Goal: Navigation & Orientation: Find specific page/section

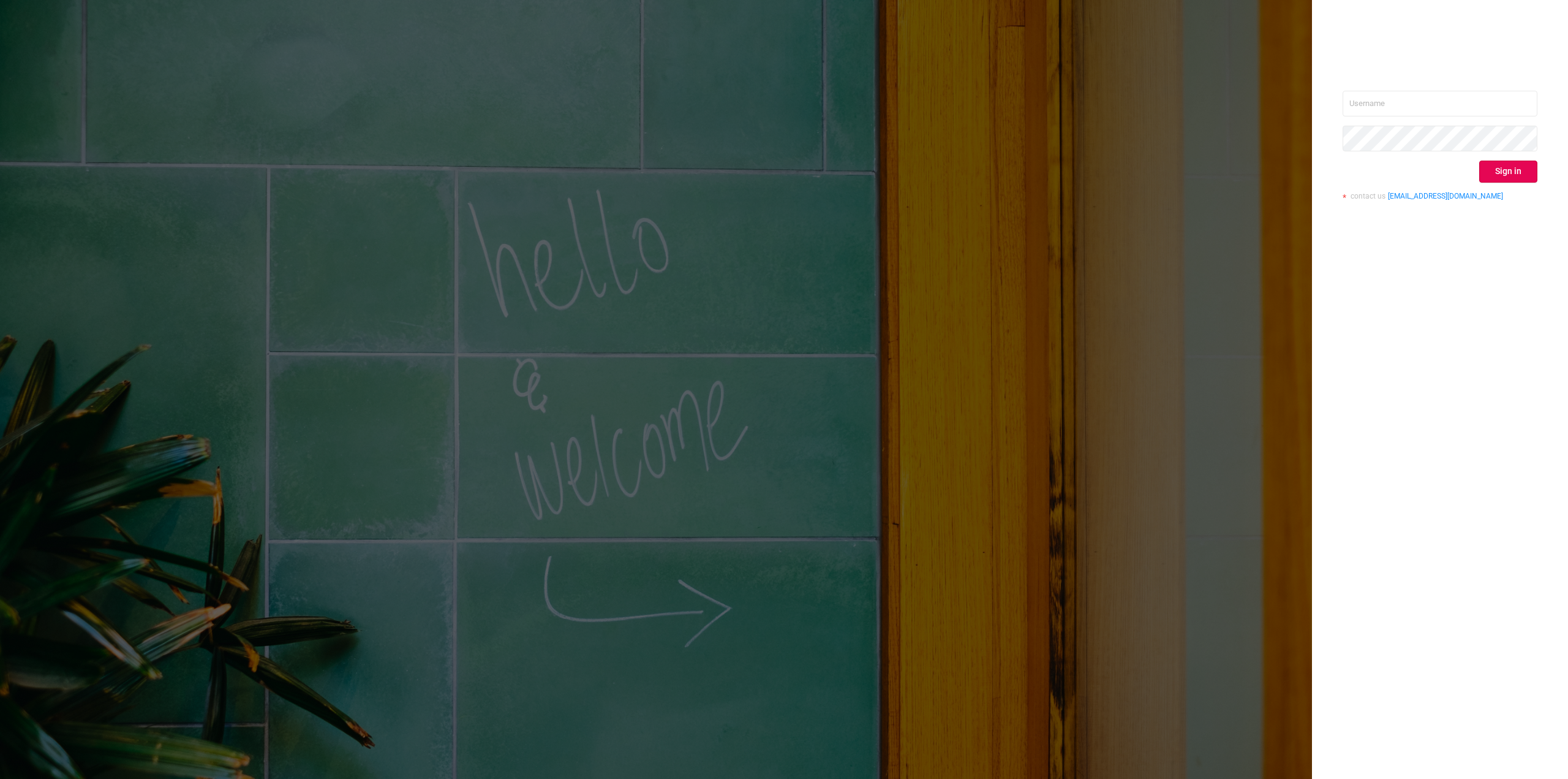
click at [1510, 185] on div "Sign in contact us [EMAIL_ADDRESS][DOMAIN_NAME]" at bounding box center [1440, 150] width 195 height 119
type input "[EMAIL_ADDRESS][DOMAIN_NAME]"
click at [1506, 167] on button "Sign in" at bounding box center [1509, 172] width 58 height 22
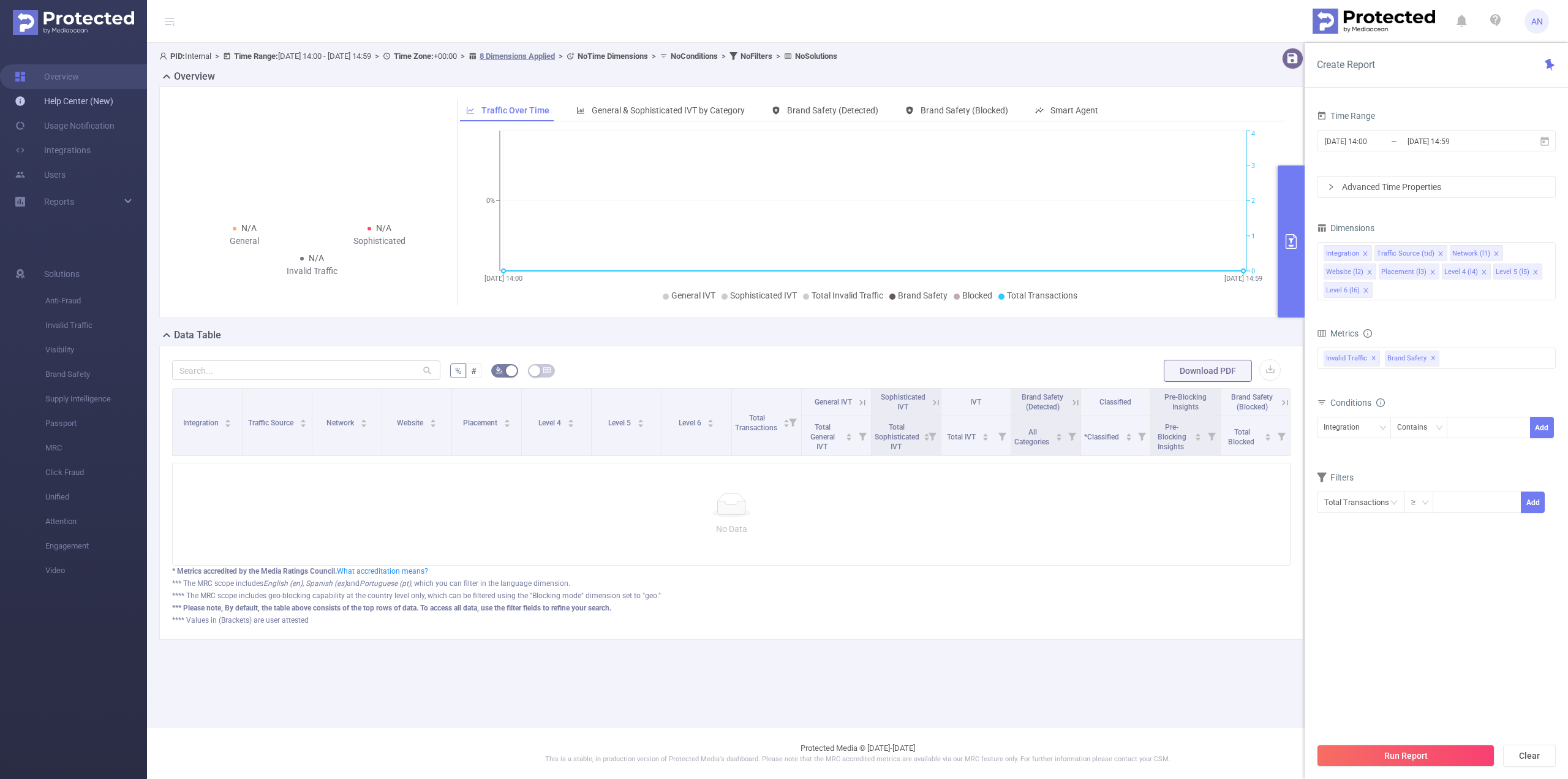
click at [100, 105] on link "Help Center (New)" at bounding box center [64, 101] width 98 height 25
click at [62, 180] on link "Users" at bounding box center [40, 175] width 51 height 25
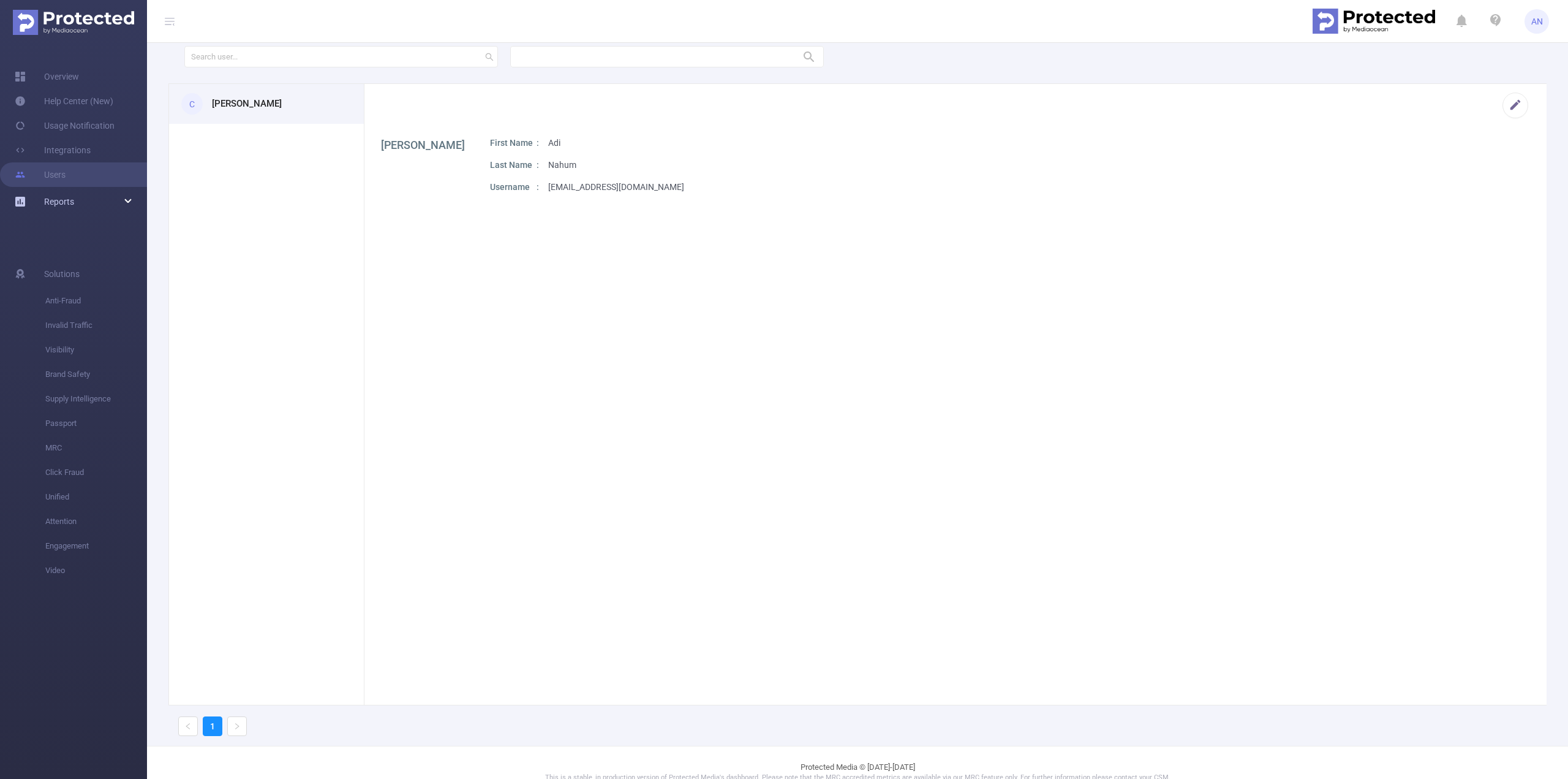
click at [71, 196] on link "Reports" at bounding box center [58, 202] width 30 height 25
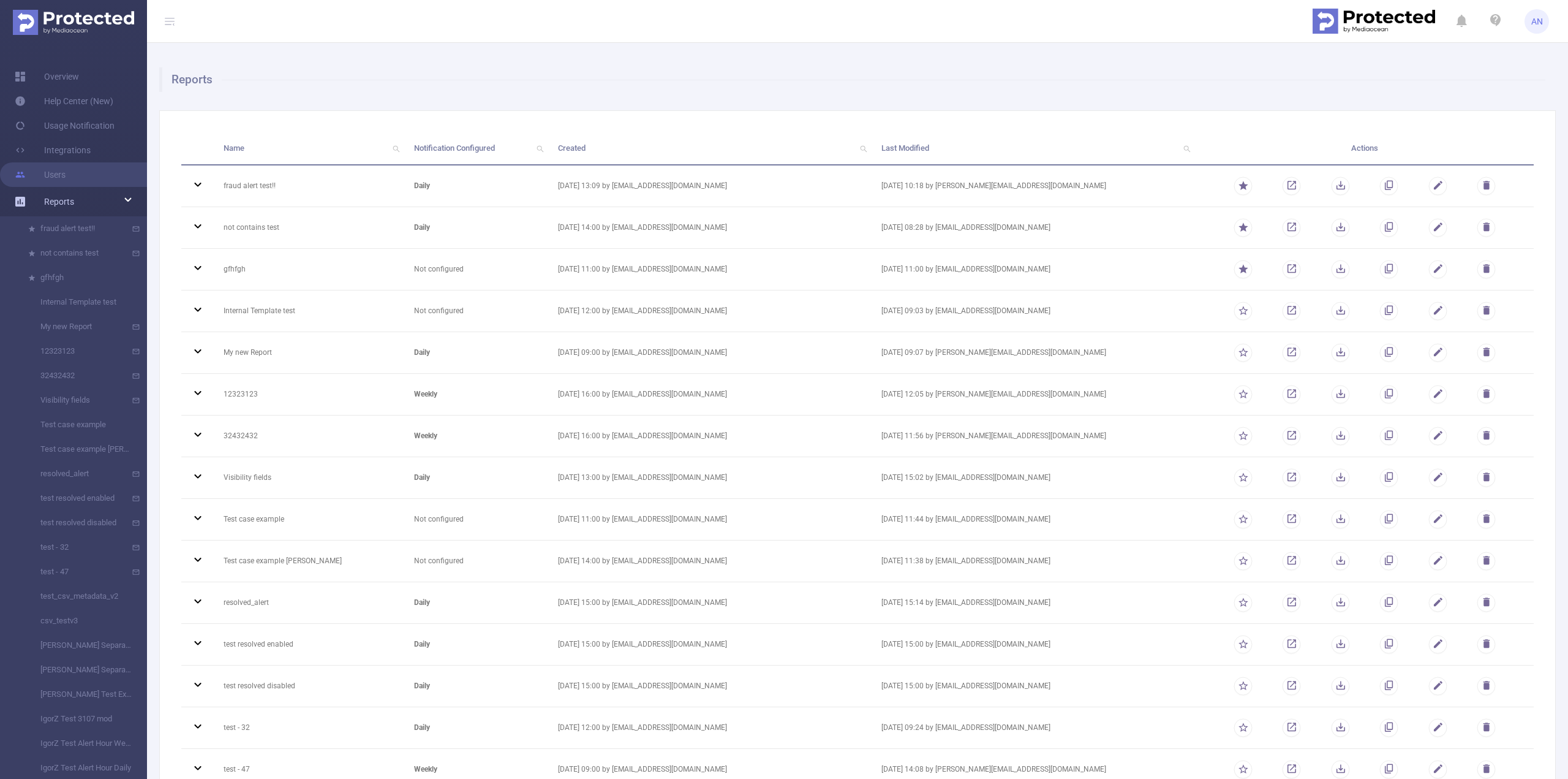
click at [71, 196] on link "Reports" at bounding box center [58, 202] width 30 height 25
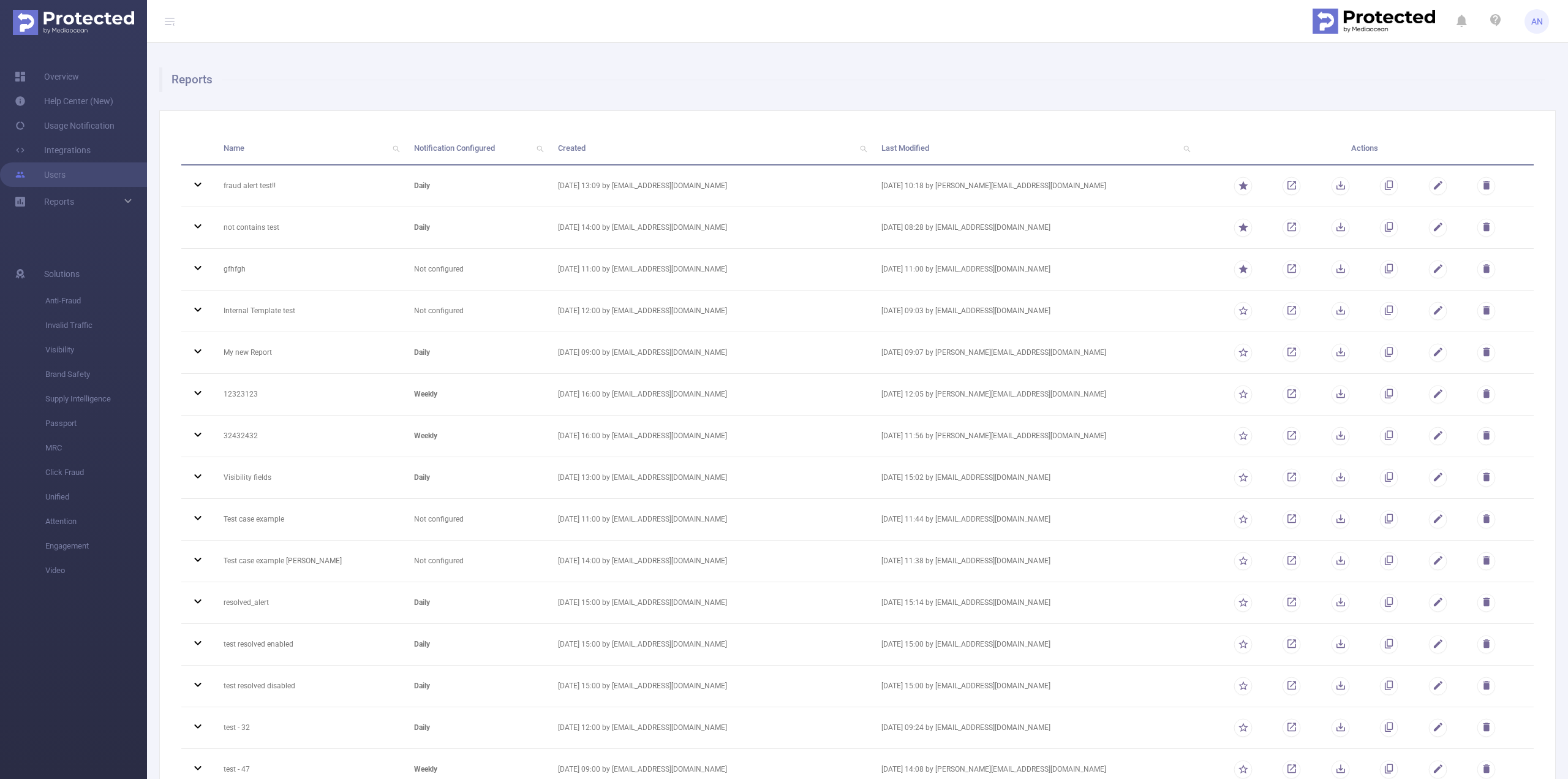
click at [68, 64] on ul "Overview Help Center (New) Usage Notification Integrations Users Reports fraud …" at bounding box center [73, 140] width 147 height 195
click at [62, 74] on link "Overview" at bounding box center [47, 77] width 65 height 25
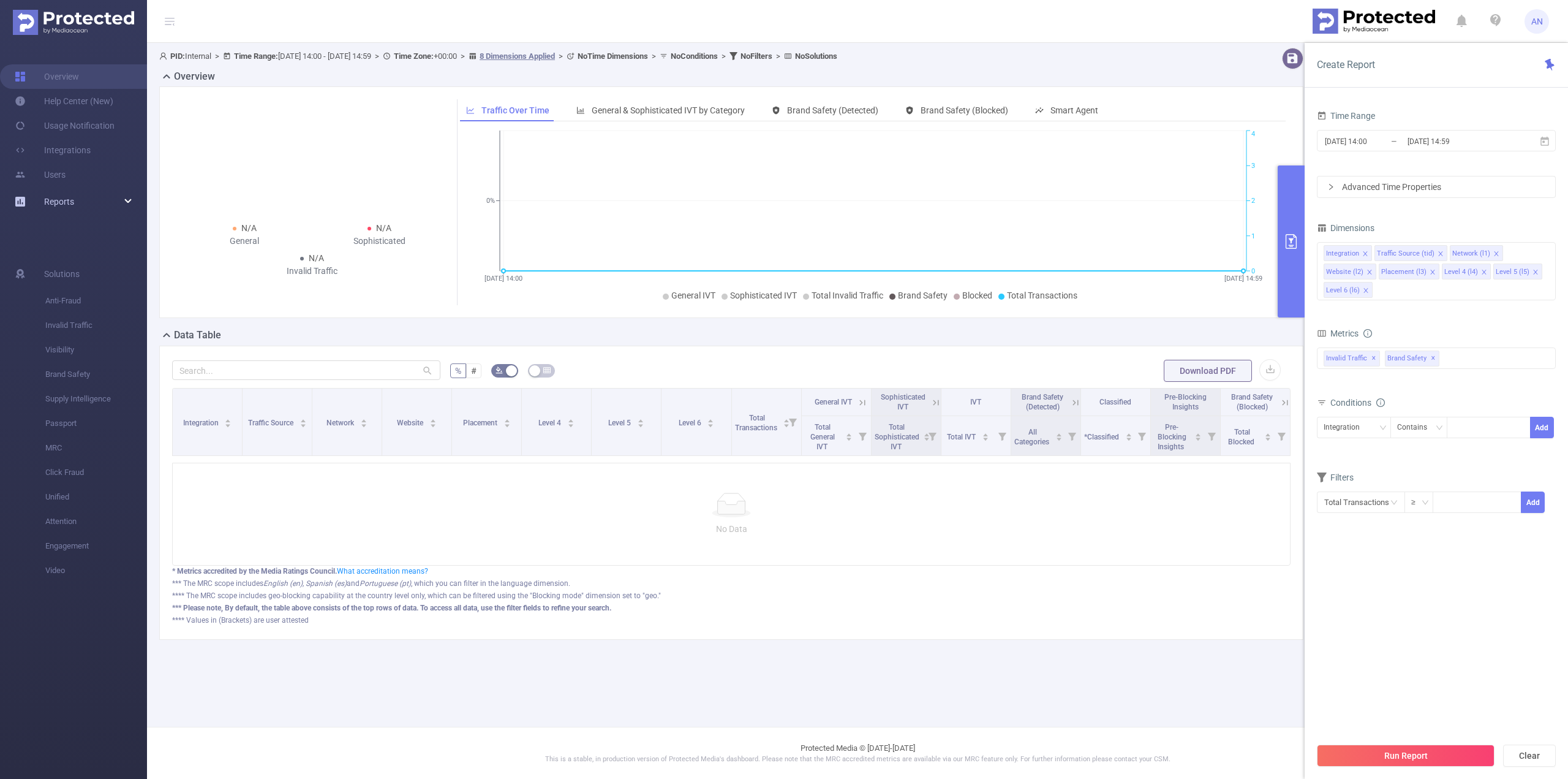
click at [95, 206] on div "Reports" at bounding box center [73, 202] width 147 height 25
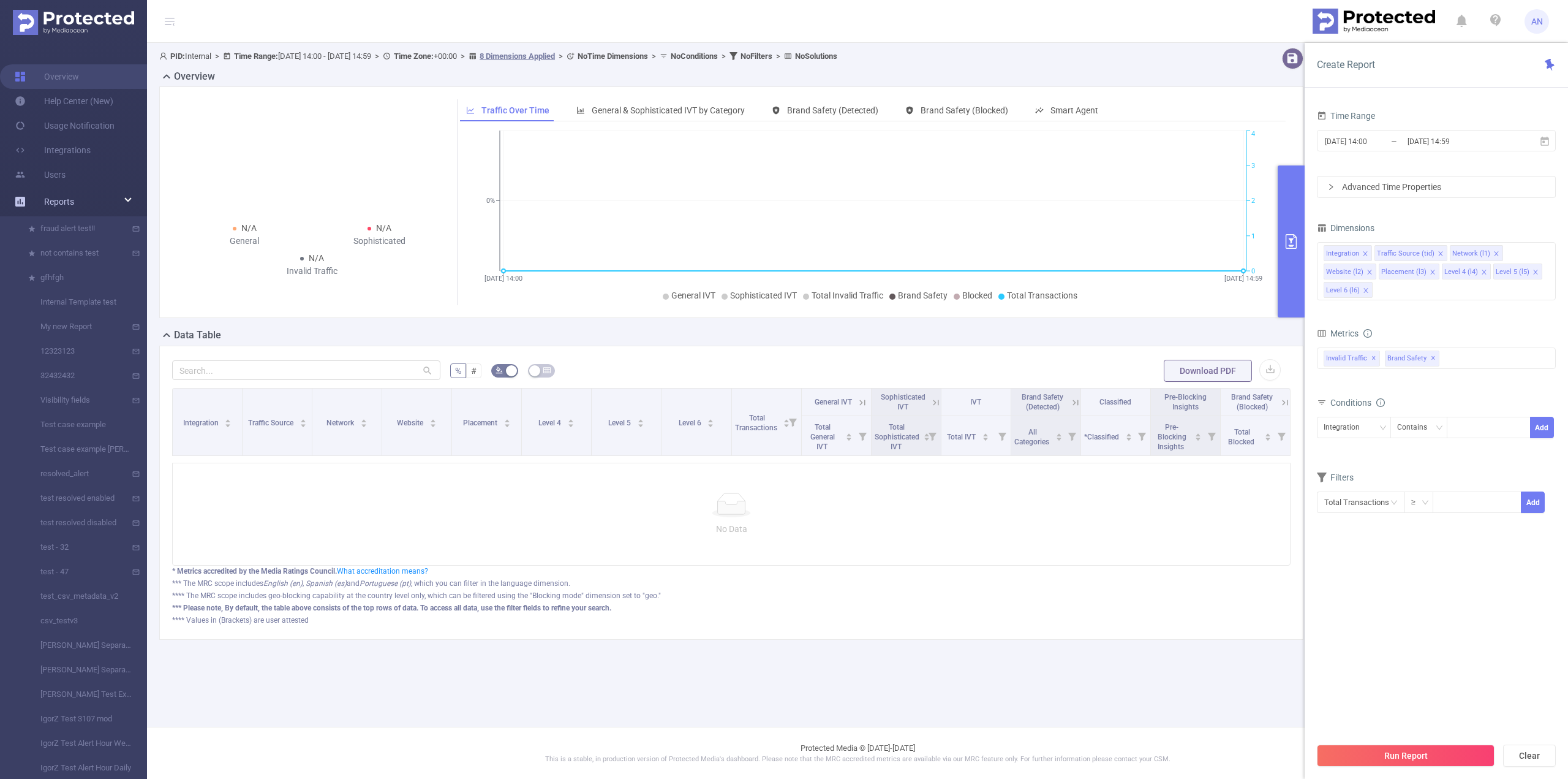
click at [90, 200] on div "Reports" at bounding box center [73, 202] width 147 height 25
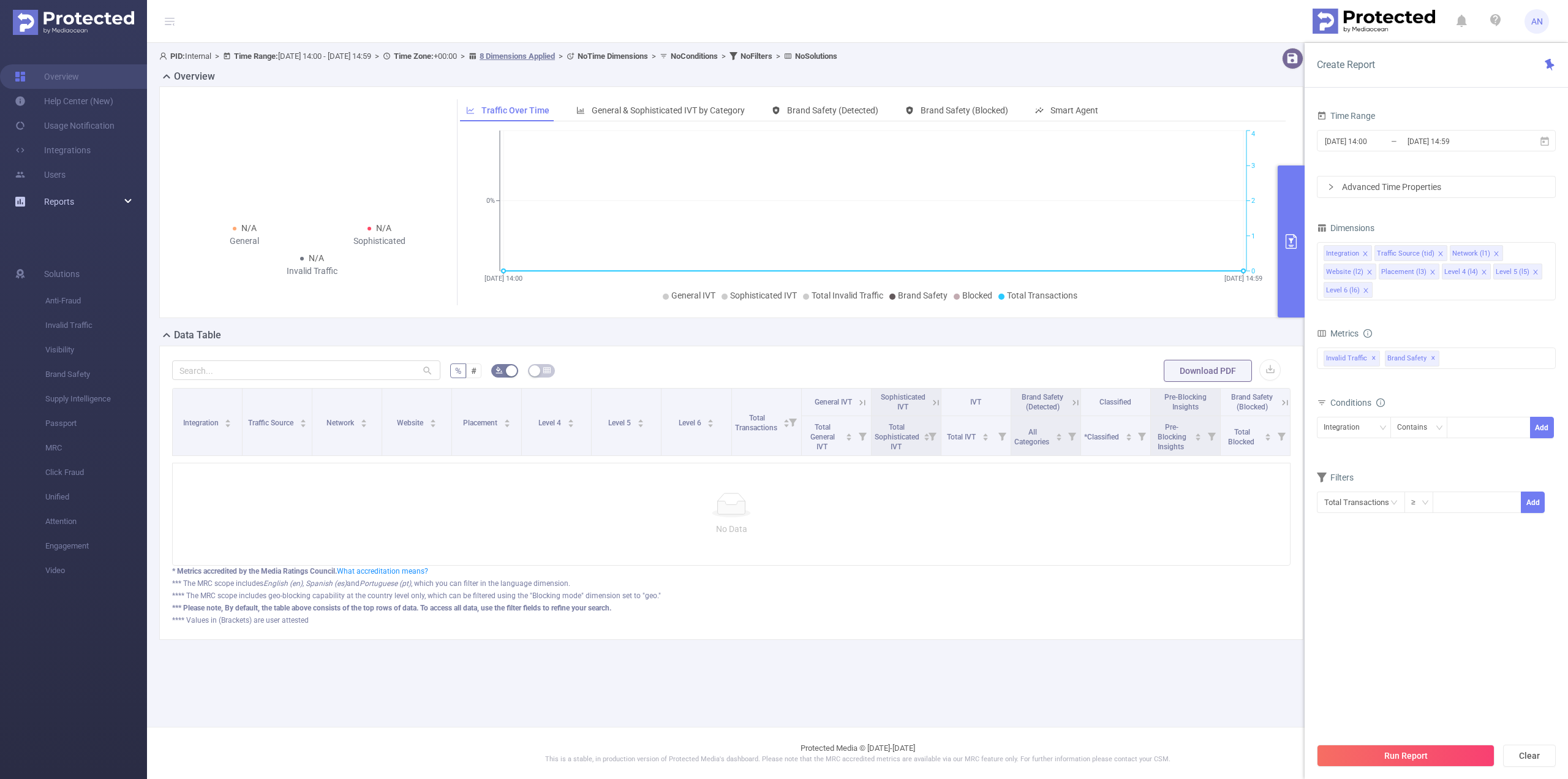
click at [62, 208] on link "Reports" at bounding box center [58, 202] width 30 height 25
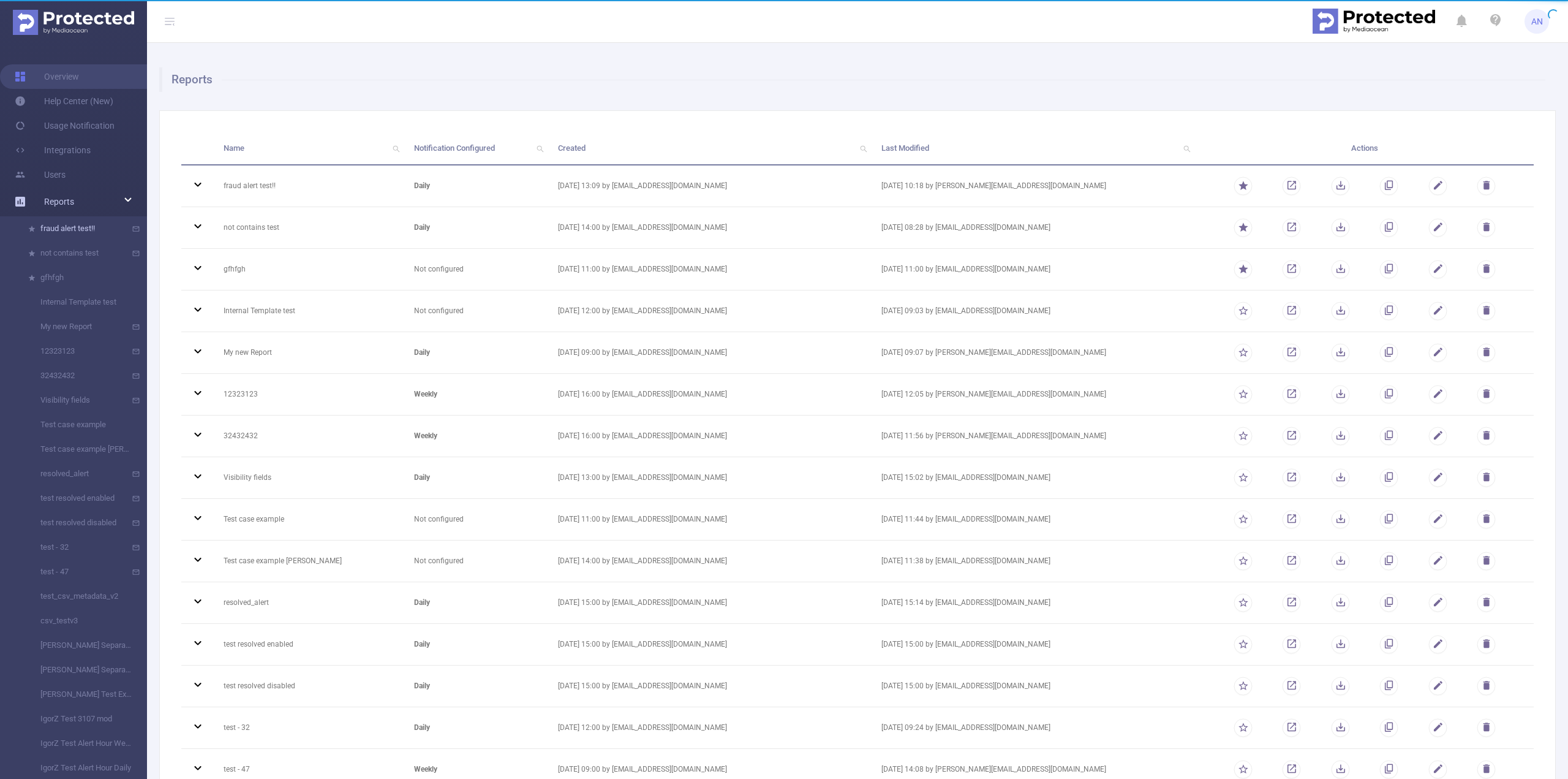
click at [58, 226] on link "fraud alert test!!" at bounding box center [78, 229] width 108 height 25
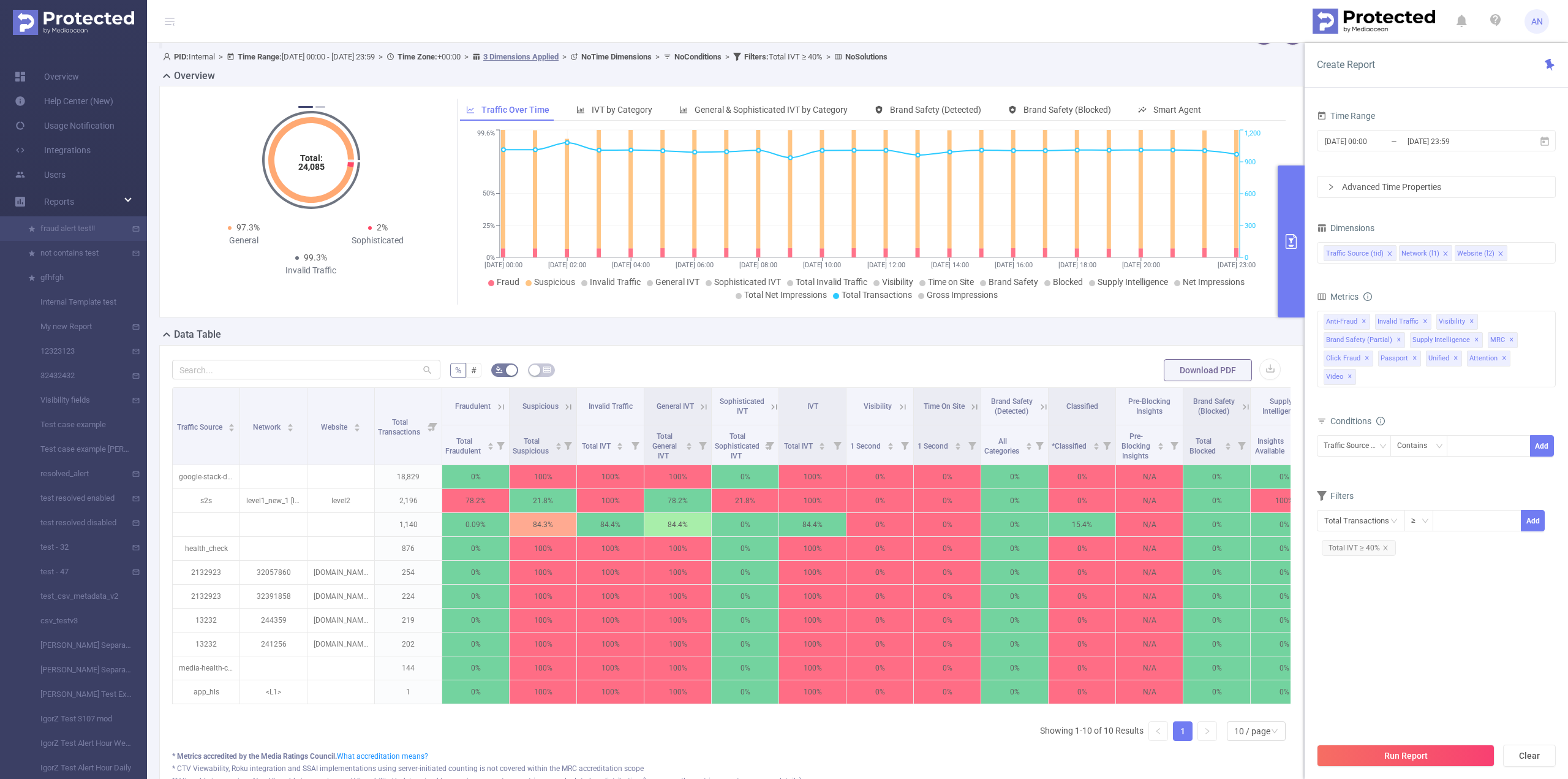
scroll to position [62, 0]
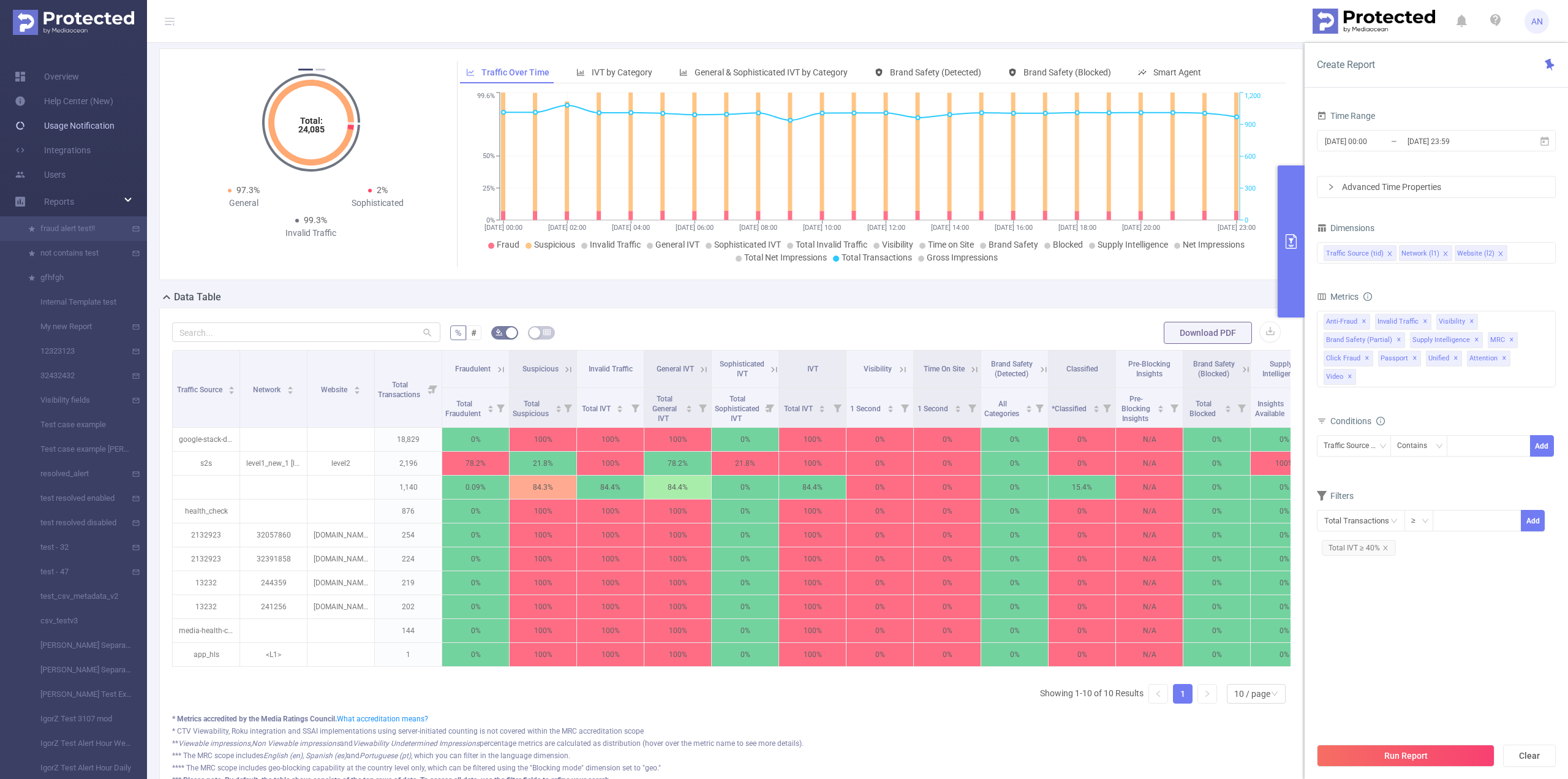
click at [101, 119] on link "Usage Notification" at bounding box center [65, 125] width 100 height 25
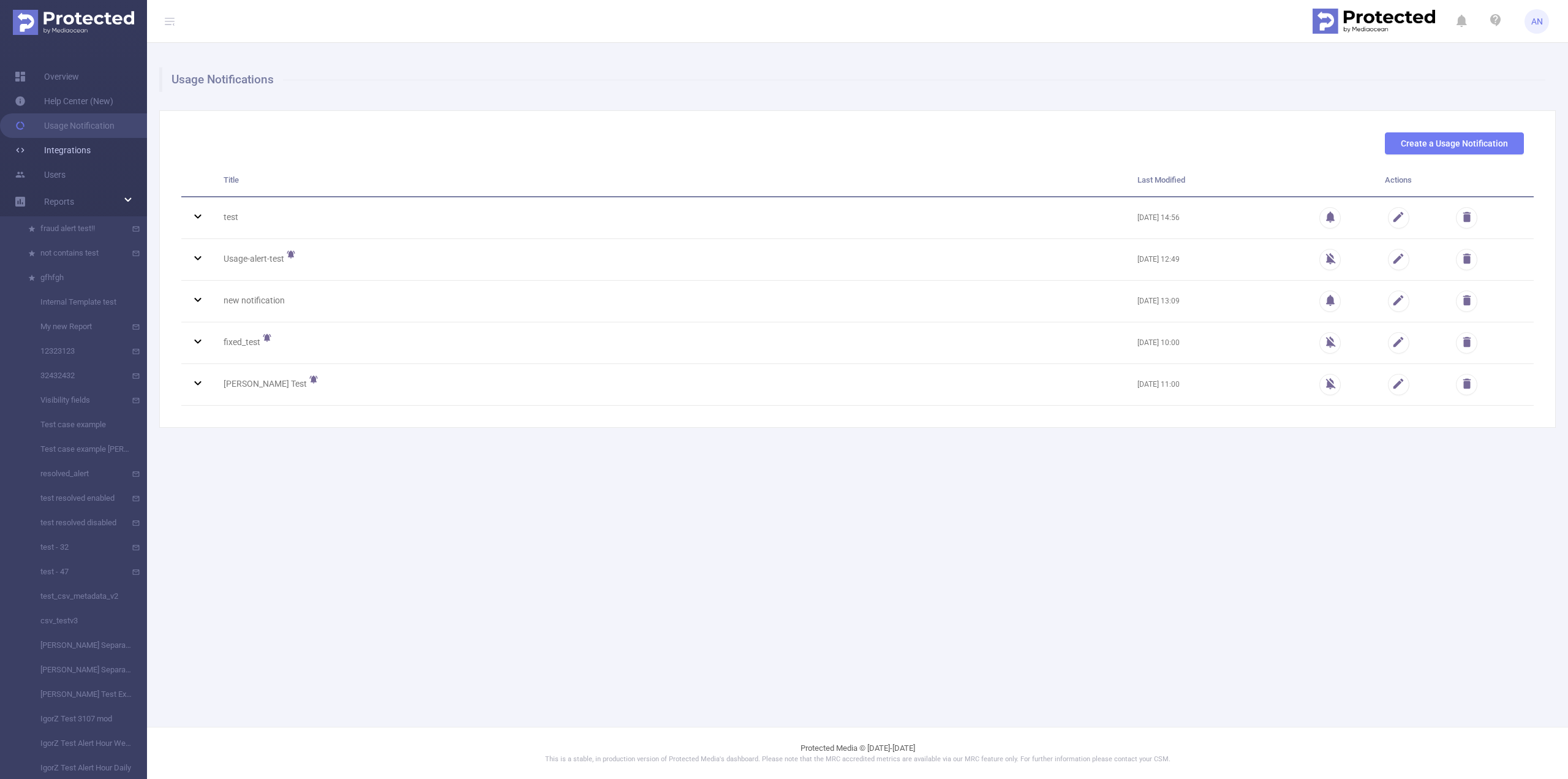
click at [80, 145] on link "Integrations" at bounding box center [52, 150] width 76 height 25
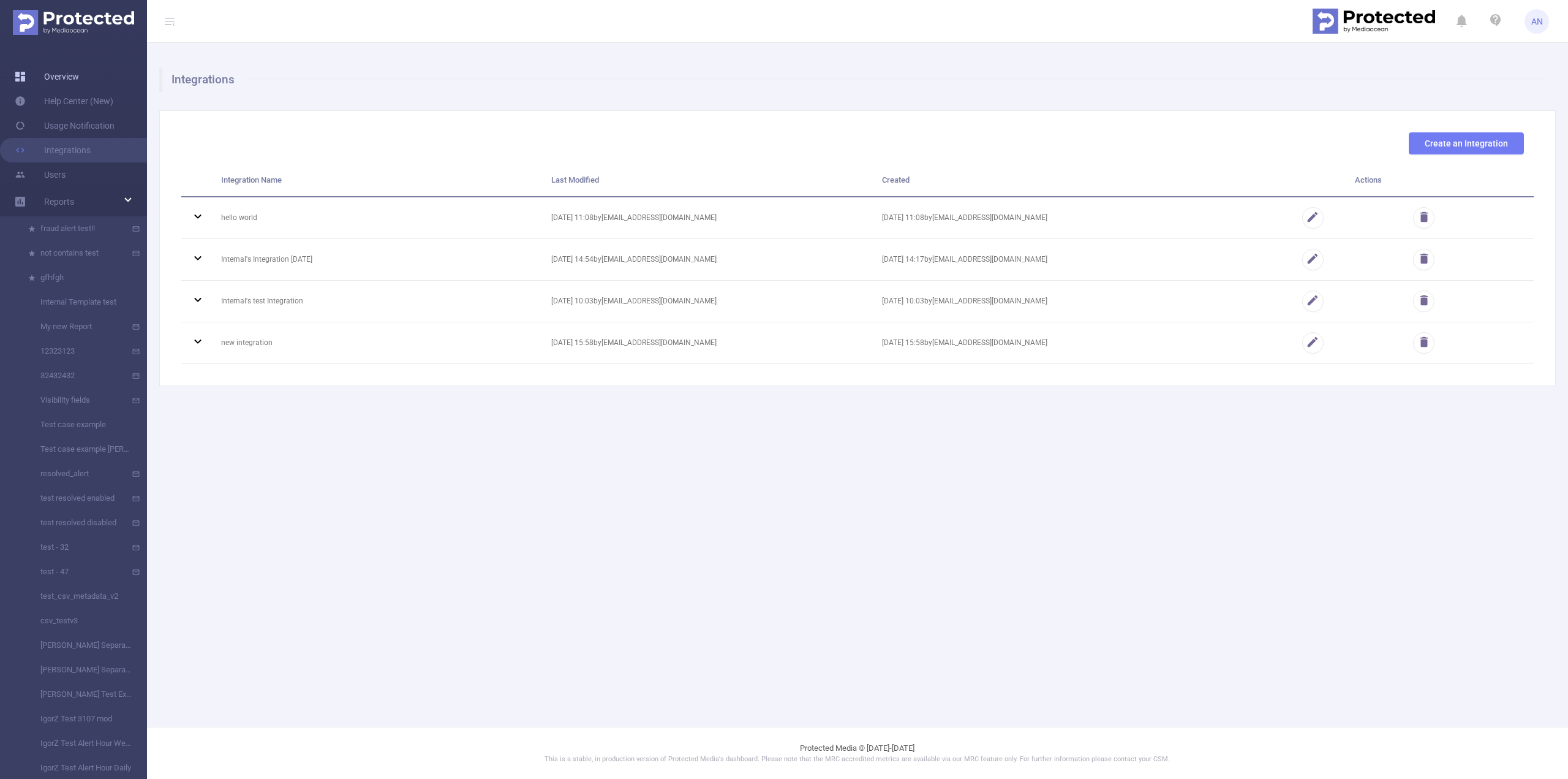
click at [79, 81] on link "Overview" at bounding box center [47, 77] width 65 height 25
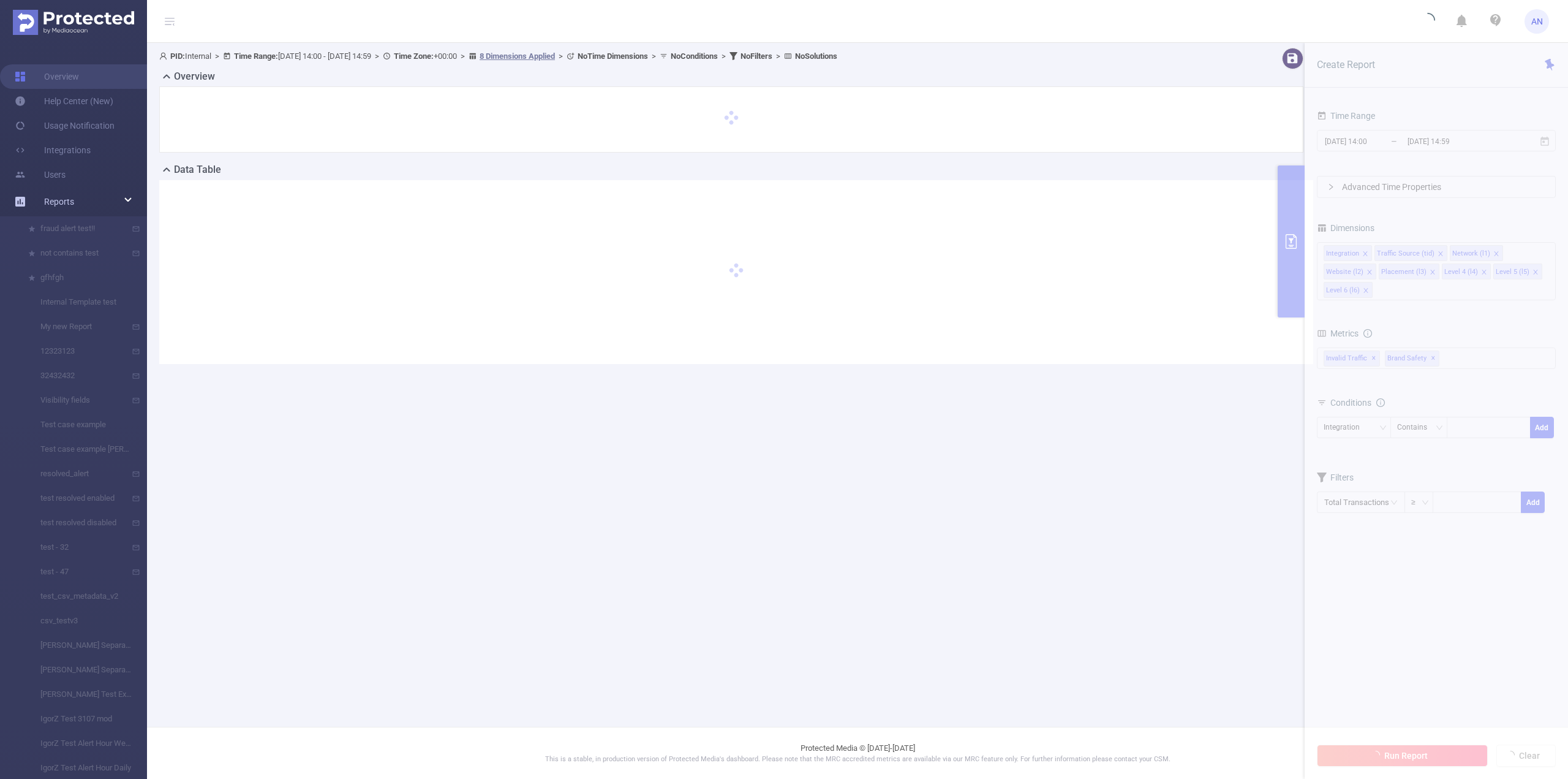
click at [56, 210] on link "Reports" at bounding box center [58, 202] width 30 height 25
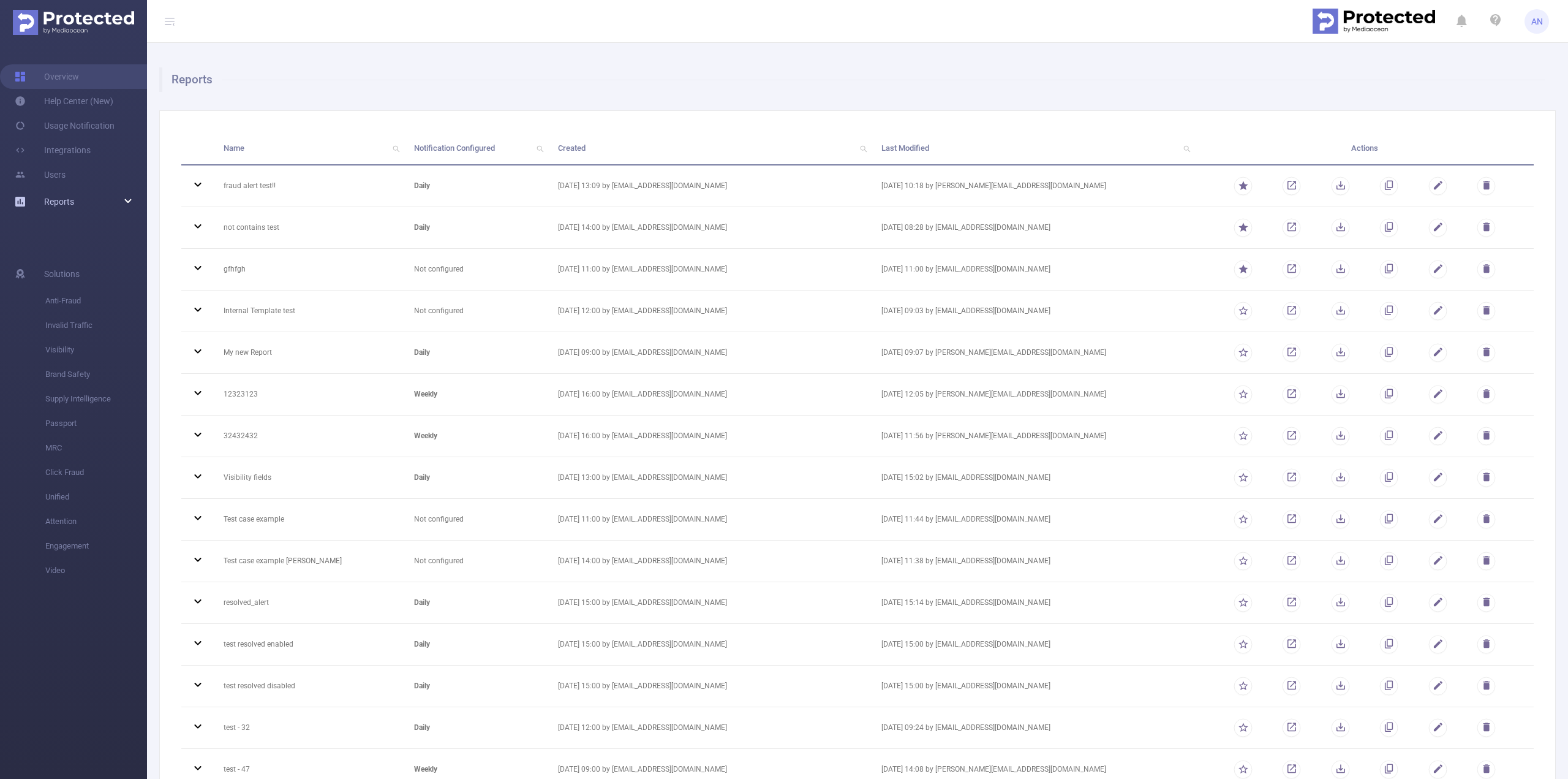
click at [92, 202] on div "Reports" at bounding box center [73, 202] width 147 height 25
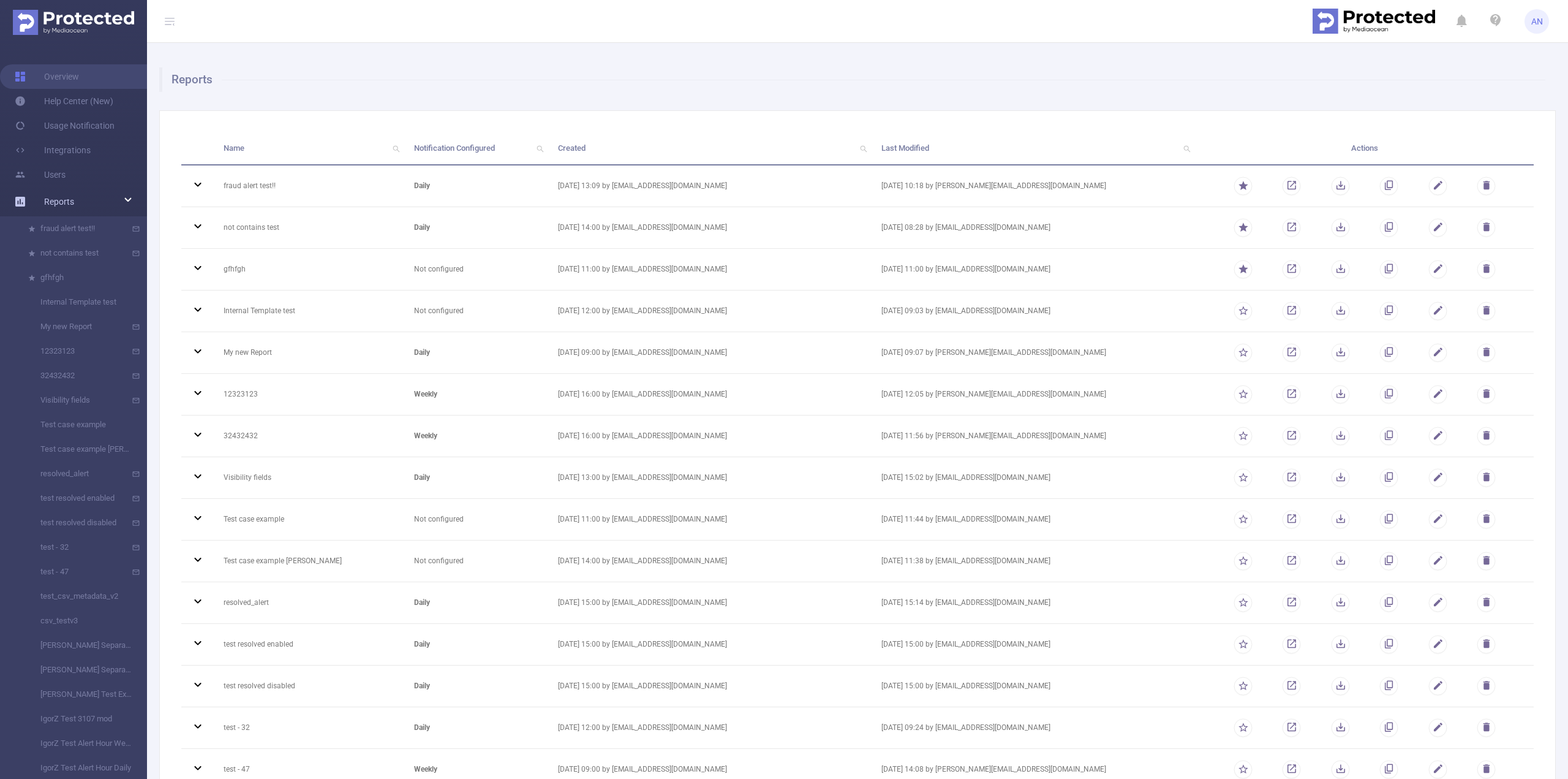
click at [92, 202] on div "Reports" at bounding box center [73, 202] width 147 height 25
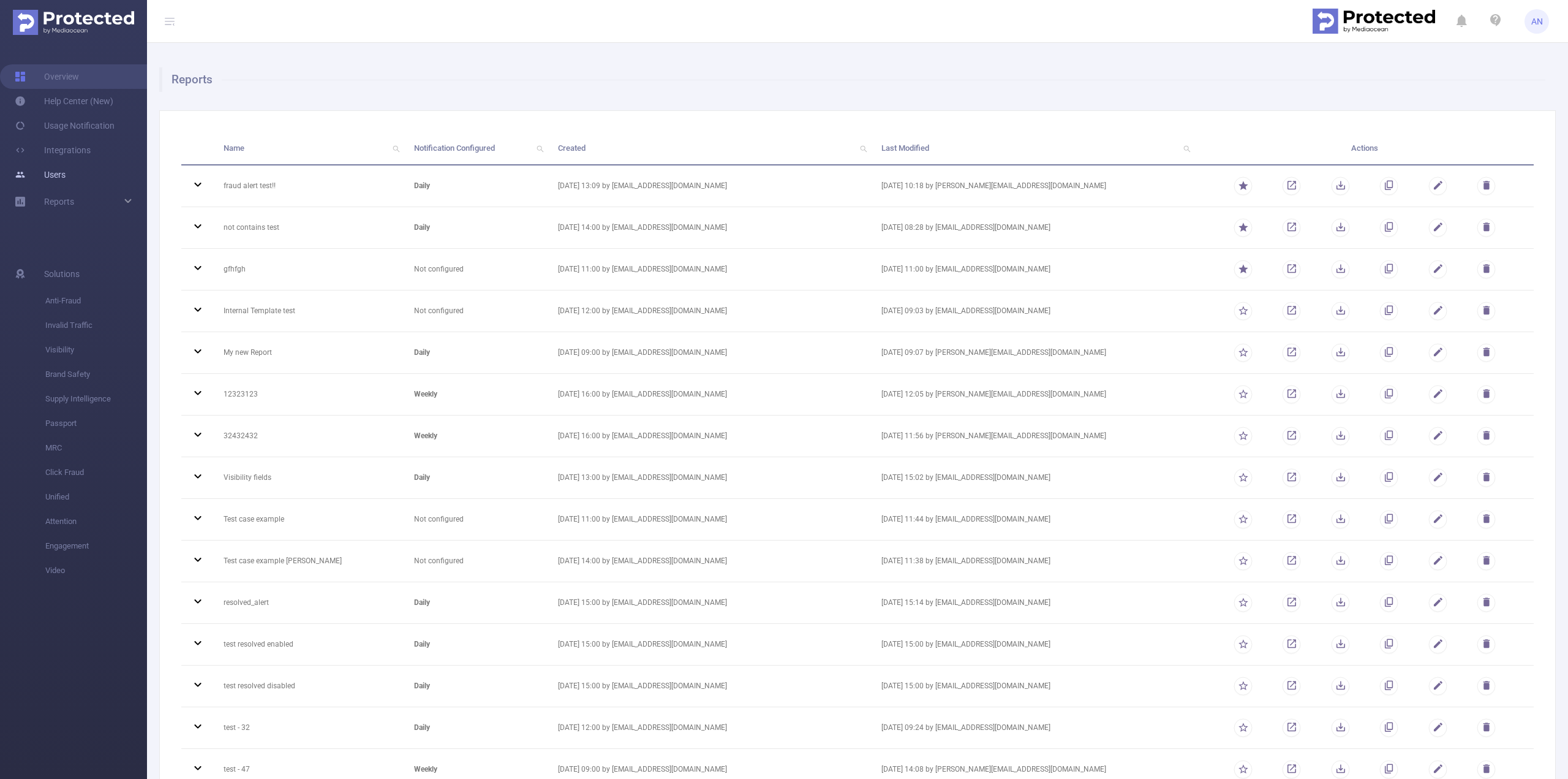
click at [65, 172] on link "Users" at bounding box center [40, 175] width 51 height 25
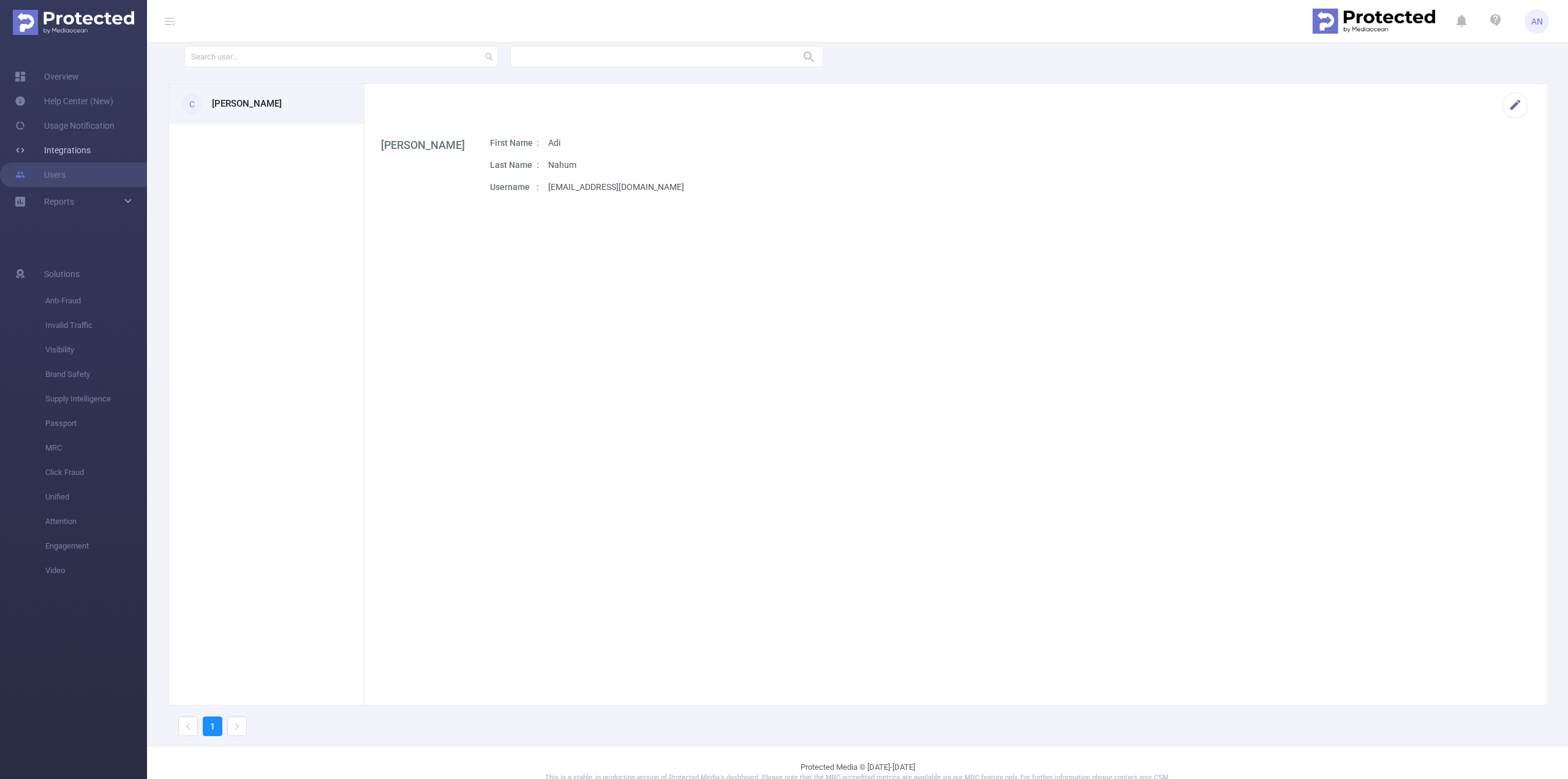
click at [88, 156] on link "Integrations" at bounding box center [52, 150] width 76 height 25
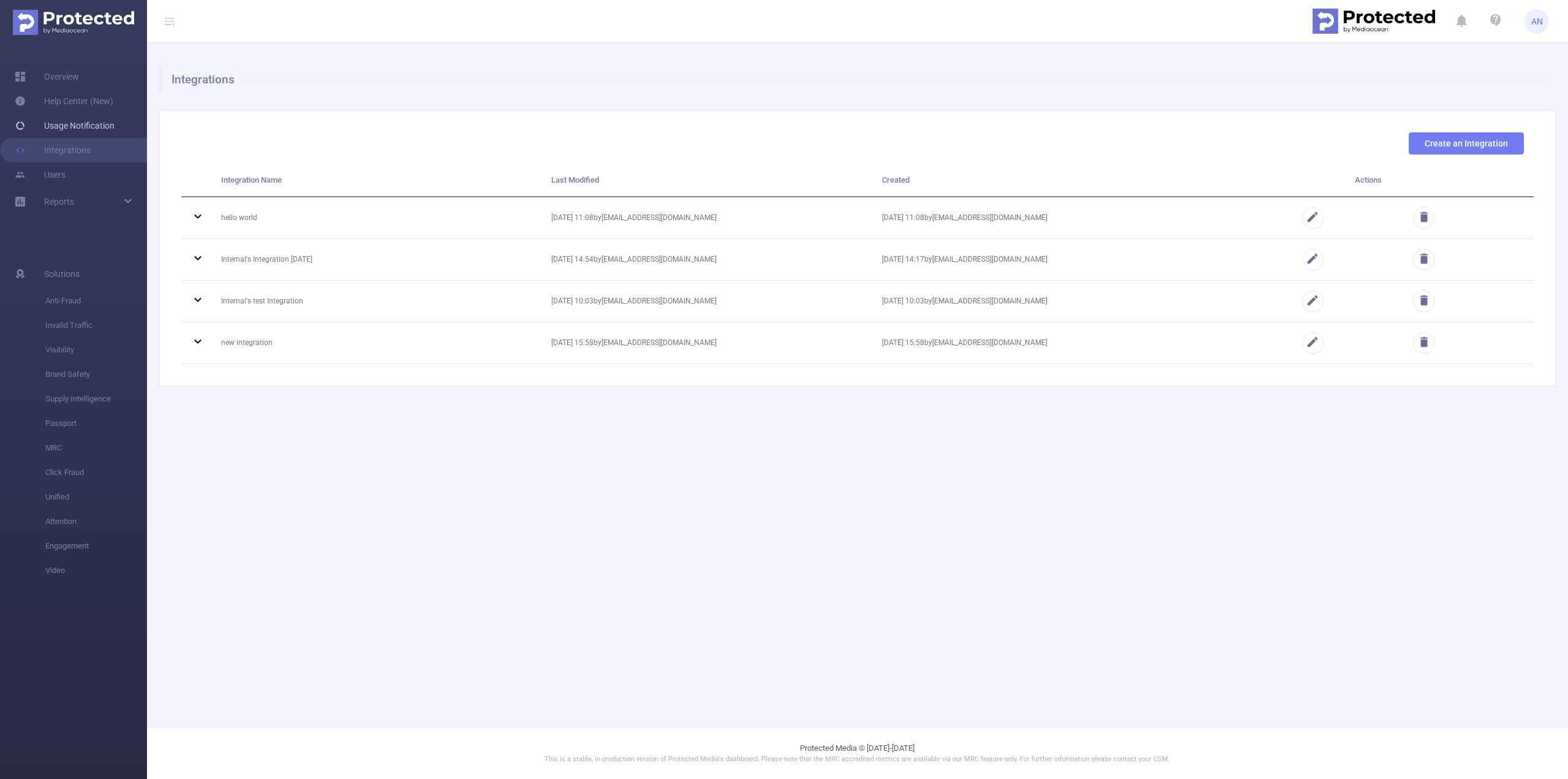
click at [98, 128] on link "Usage Notification" at bounding box center [65, 125] width 100 height 25
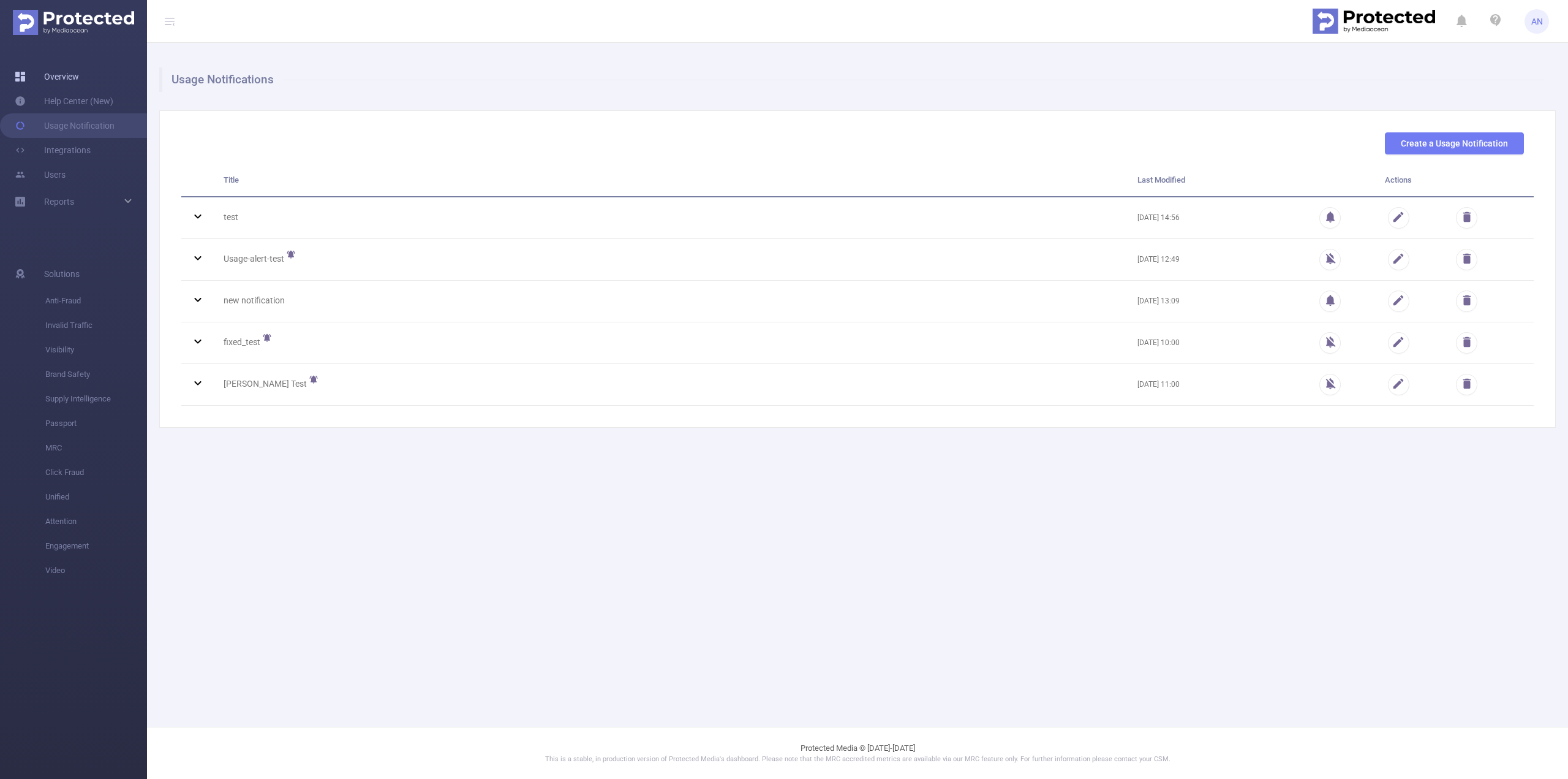
click at [79, 82] on link "Overview" at bounding box center [47, 77] width 65 height 25
